Goal: Information Seeking & Learning: Learn about a topic

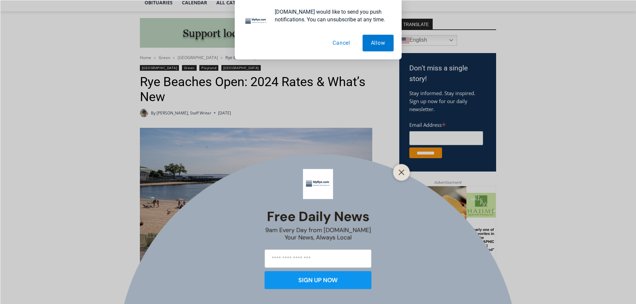
scroll to position [200, 0]
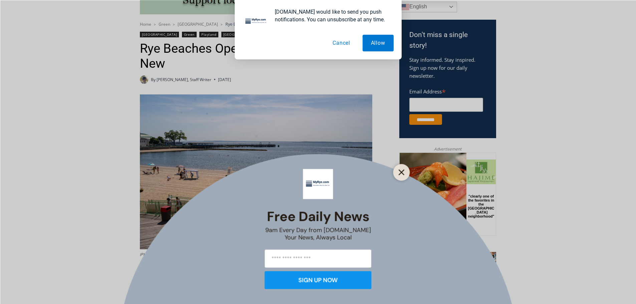
drag, startPoint x: 399, startPoint y: 171, endPoint x: 5, endPoint y: 18, distance: 422.5
click at [399, 171] on icon "Close" at bounding box center [401, 172] width 6 height 6
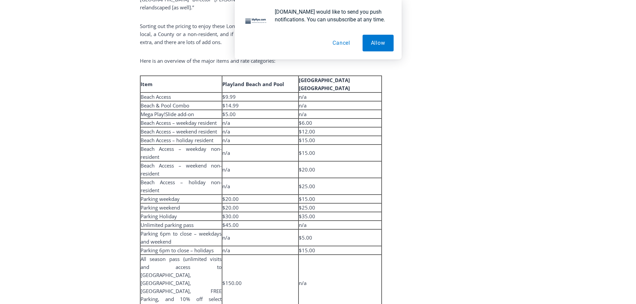
scroll to position [1068, 0]
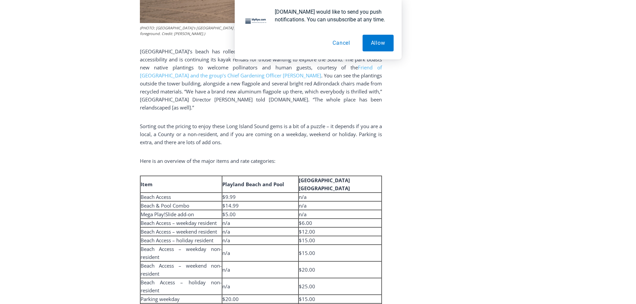
click at [341, 44] on button "Cancel" at bounding box center [341, 43] width 34 height 17
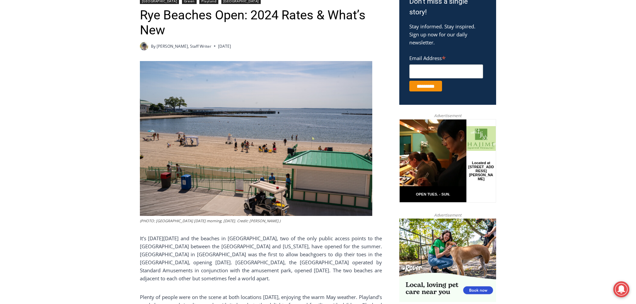
scroll to position [167, 0]
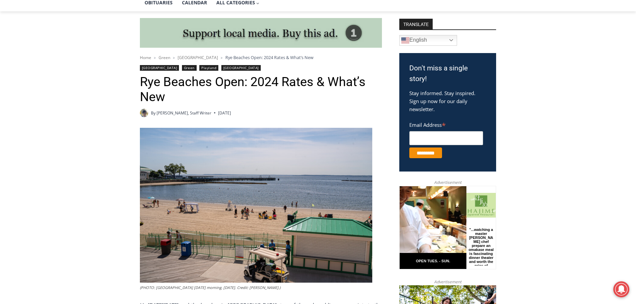
click at [161, 69] on link "[GEOGRAPHIC_DATA]" at bounding box center [159, 68] width 39 height 6
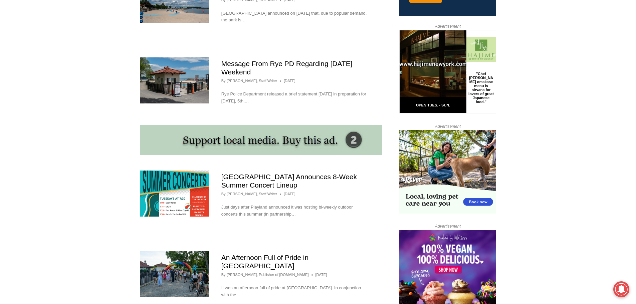
scroll to position [601, 0]
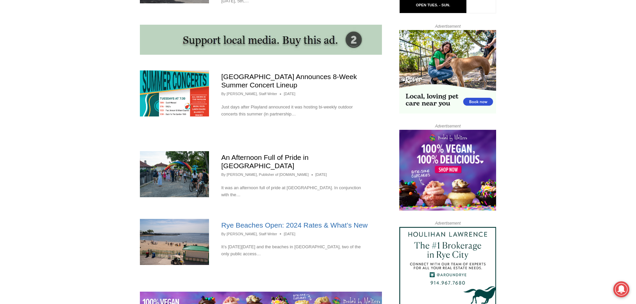
click at [273, 221] on link "Rye Beaches Open: 2024 Rates & What’s New" at bounding box center [294, 225] width 146 height 8
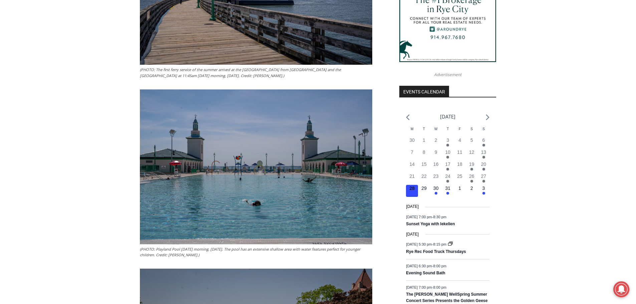
scroll to position [767, 0]
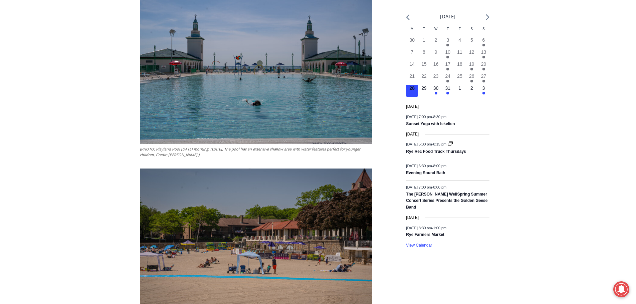
click at [301, 87] on img at bounding box center [256, 66] width 232 height 155
click at [283, 248] on img at bounding box center [256, 246] width 232 height 155
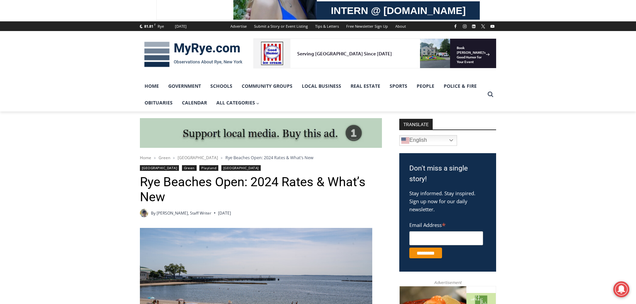
scroll to position [0, 0]
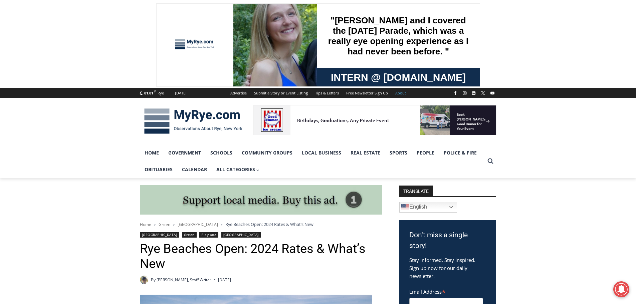
click at [400, 95] on link "About" at bounding box center [400, 93] width 18 height 10
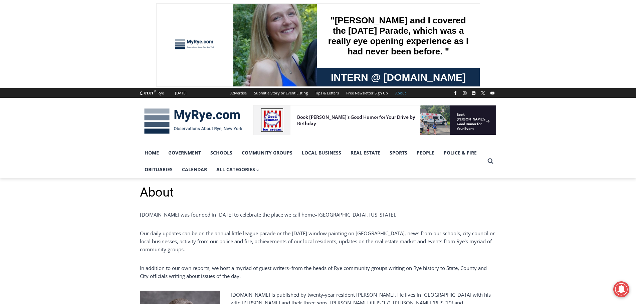
click at [200, 43] on div at bounding box center [195, 45] width 50 height 56
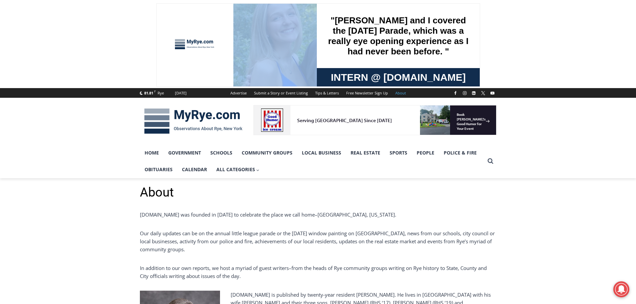
click at [200, 43] on div at bounding box center [195, 45] width 50 height 56
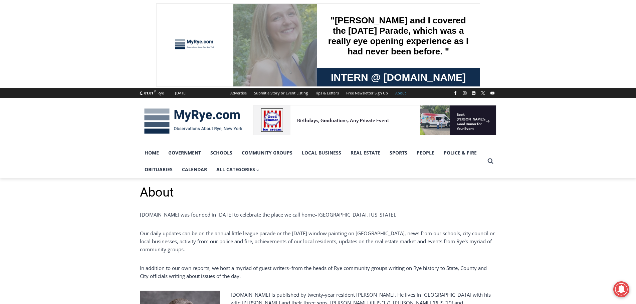
click at [400, 94] on link "About" at bounding box center [400, 93] width 18 height 10
